Goal: Check status: Check status

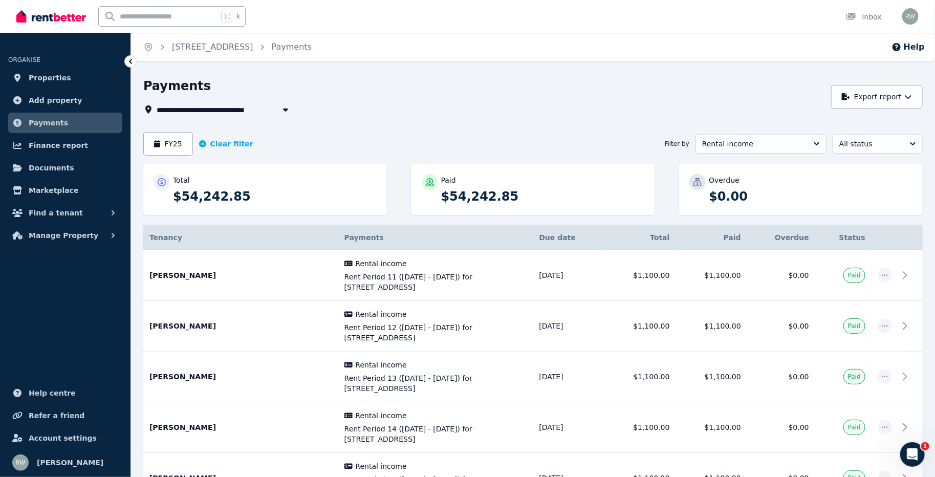
click at [283, 108] on icon "button" at bounding box center [285, 109] width 10 height 8
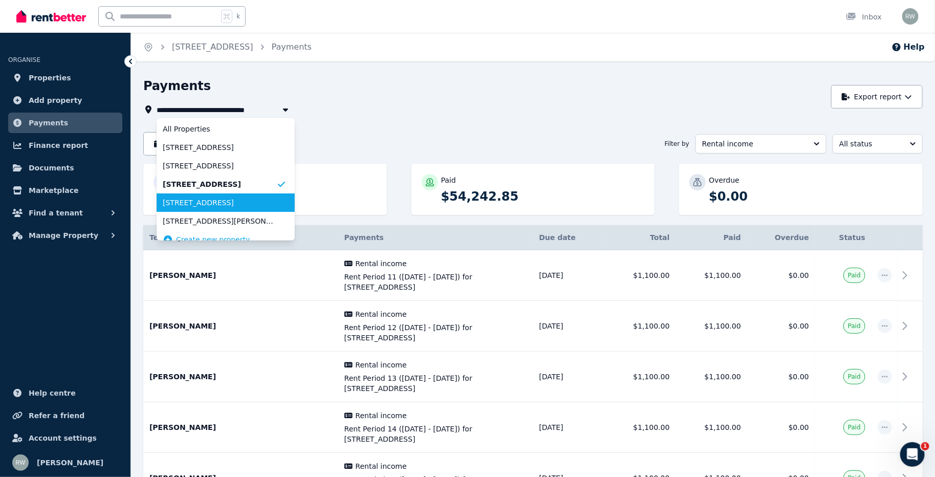
click at [230, 202] on span "[STREET_ADDRESS]" at bounding box center [220, 202] width 114 height 10
type input "**********"
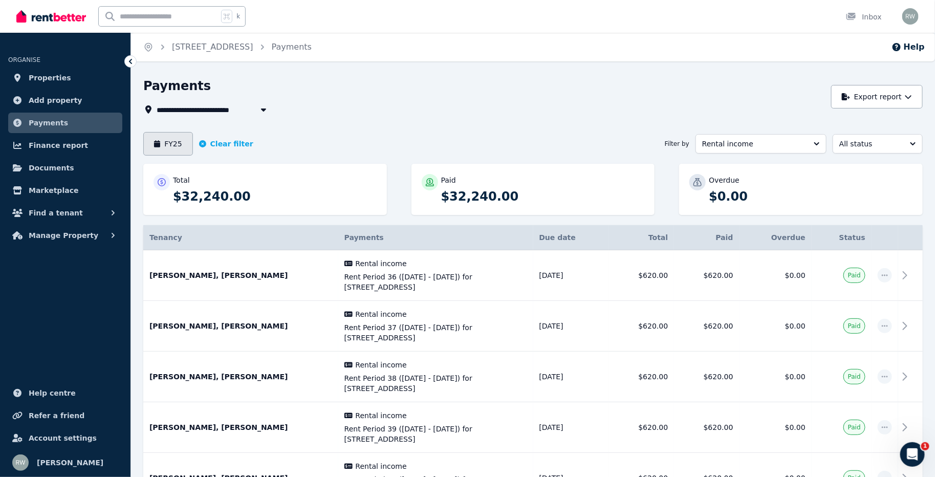
click at [181, 145] on button "FY25" at bounding box center [168, 144] width 50 height 24
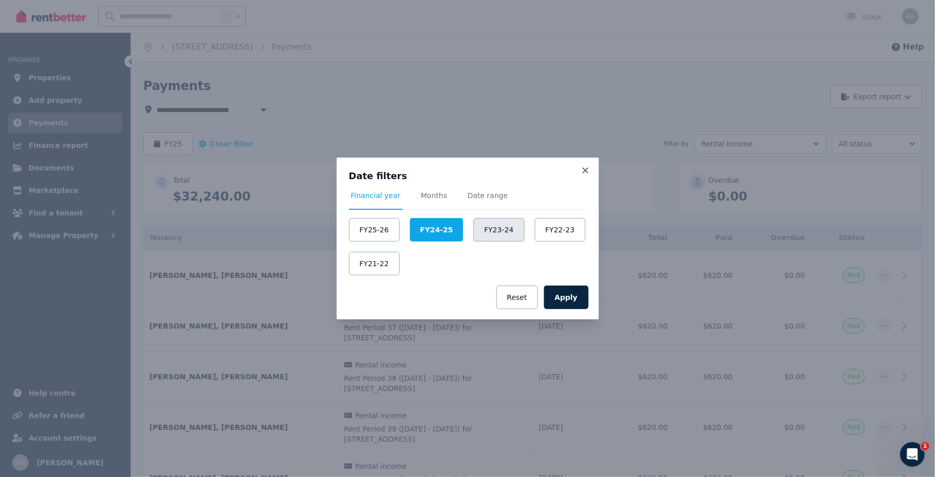
click at [481, 229] on button "FY23-24" at bounding box center [498, 230] width 51 height 24
click at [570, 290] on button "Apply" at bounding box center [566, 297] width 45 height 24
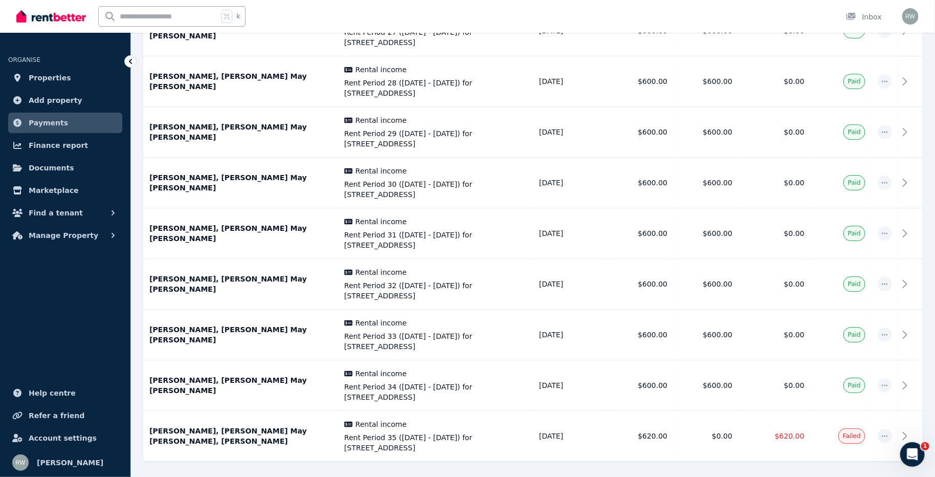
scroll to position [1593, 0]
